Goal: Navigation & Orientation: Find specific page/section

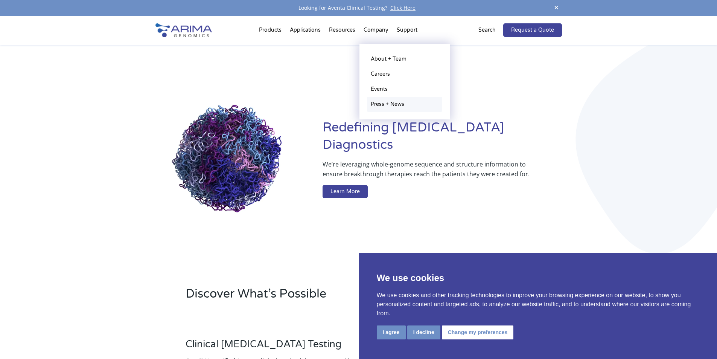
click at [392, 104] on link "Press + News" at bounding box center [404, 104] width 75 height 15
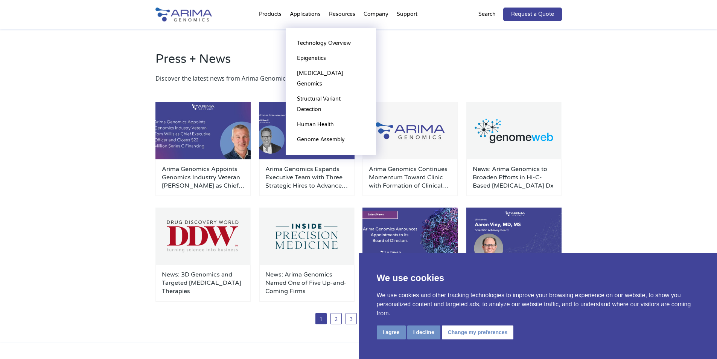
click at [308, 15] on li "Applications Technology Overview Epigenetics Cancer Genomics Structural Variant…" at bounding box center [305, 16] width 39 height 26
click at [317, 44] on link "Technology Overview" at bounding box center [330, 43] width 75 height 15
